Goal: Communication & Community: Share content

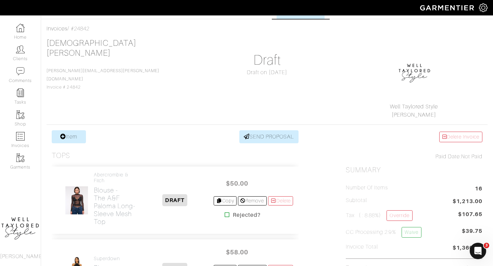
scroll to position [28, 0]
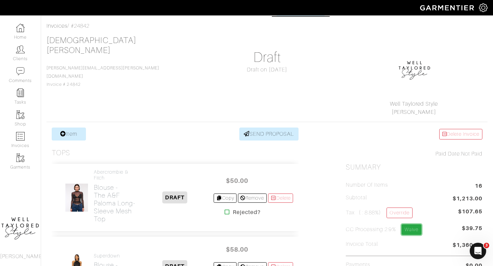
click at [418, 230] on link "Waive" at bounding box center [411, 230] width 20 height 11
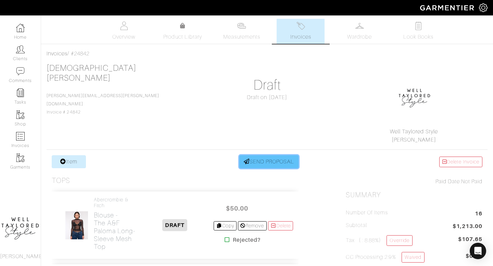
click at [276, 165] on link "SEND PROPOSAL" at bounding box center [269, 161] width 60 height 13
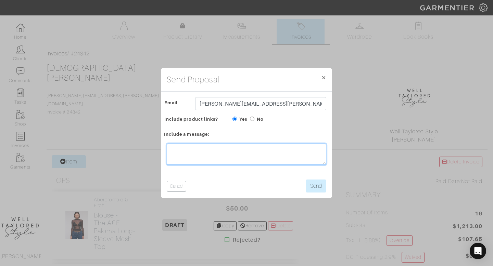
click at [211, 149] on textarea at bounding box center [246, 154] width 159 height 21
type textarea "Welcome to your preview! Let me know what youd like to try."
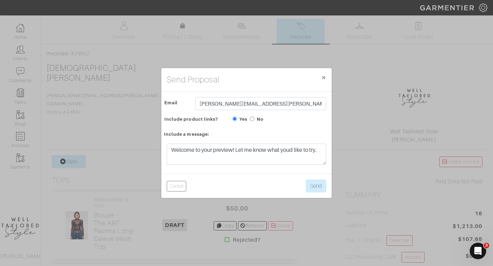
click at [304, 188] on div "Cancel Send" at bounding box center [246, 186] width 170 height 24
click at [319, 187] on button "Send" at bounding box center [316, 186] width 21 height 13
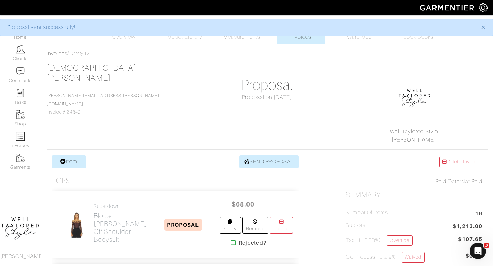
click at [307, 34] on div "× Proposal sent successfully!" at bounding box center [246, 27] width 493 height 17
click at [305, 42] on link "Invoices" at bounding box center [301, 31] width 48 height 25
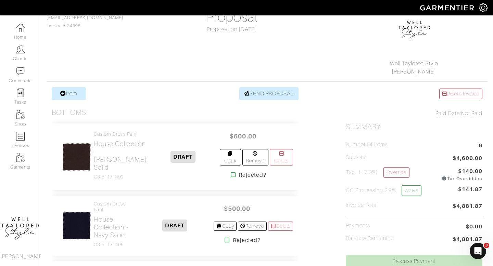
scroll to position [68, 0]
